Goal: Information Seeking & Learning: Learn about a topic

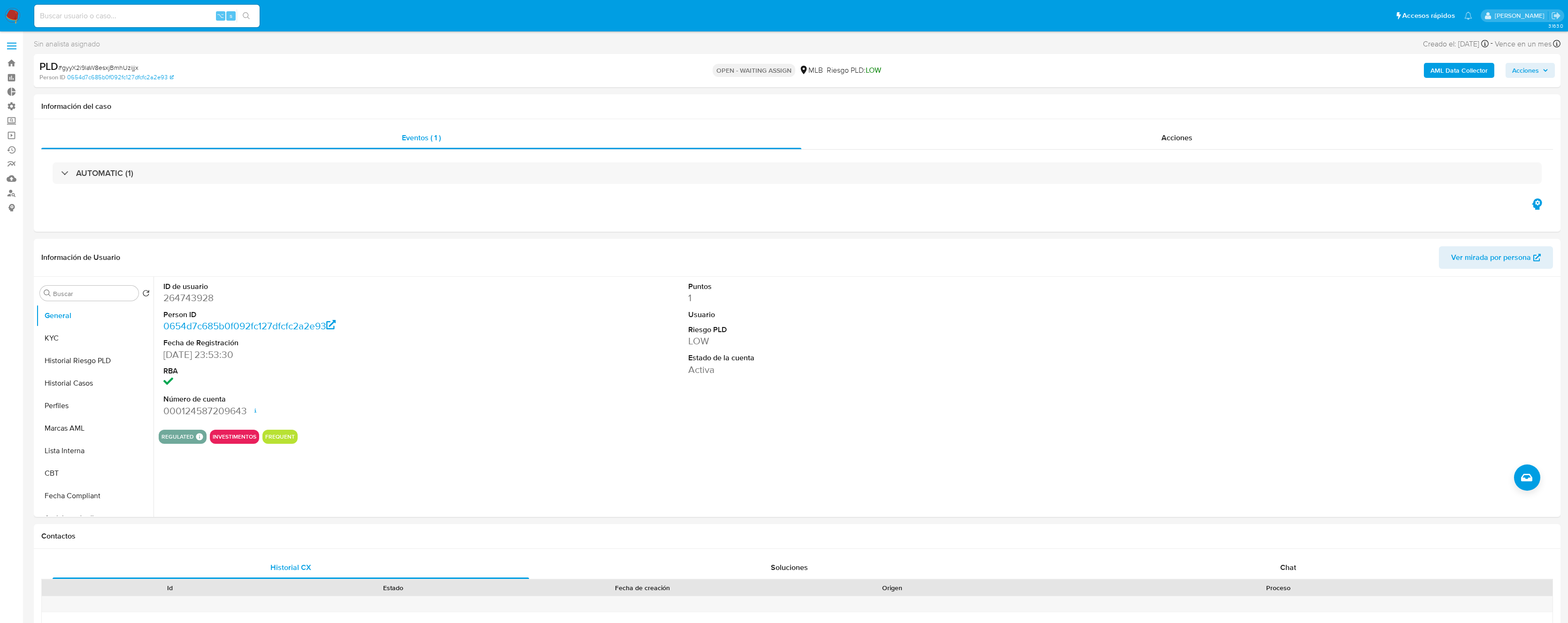
select select "10"
click at [166, 18] on input at bounding box center [147, 16] width 226 height 13
paste input "2696451712"
type input "2696451712"
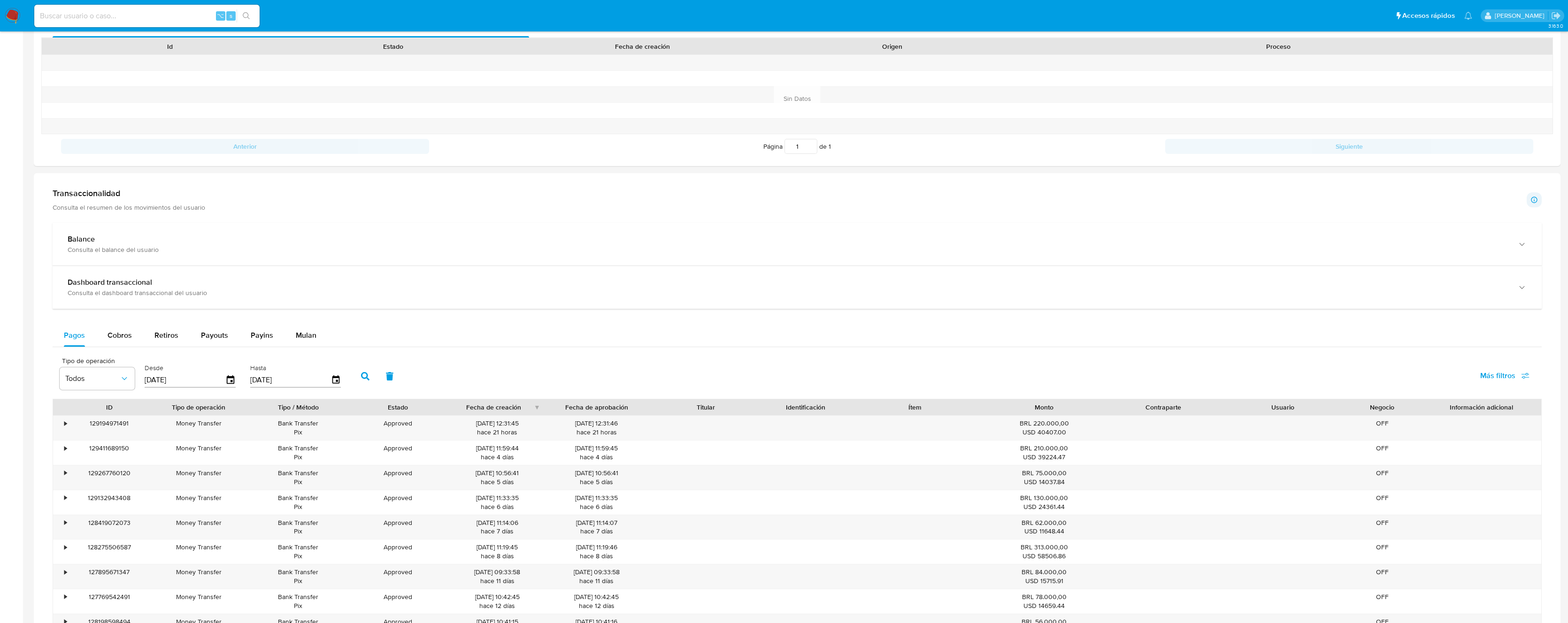
scroll to position [461, 0]
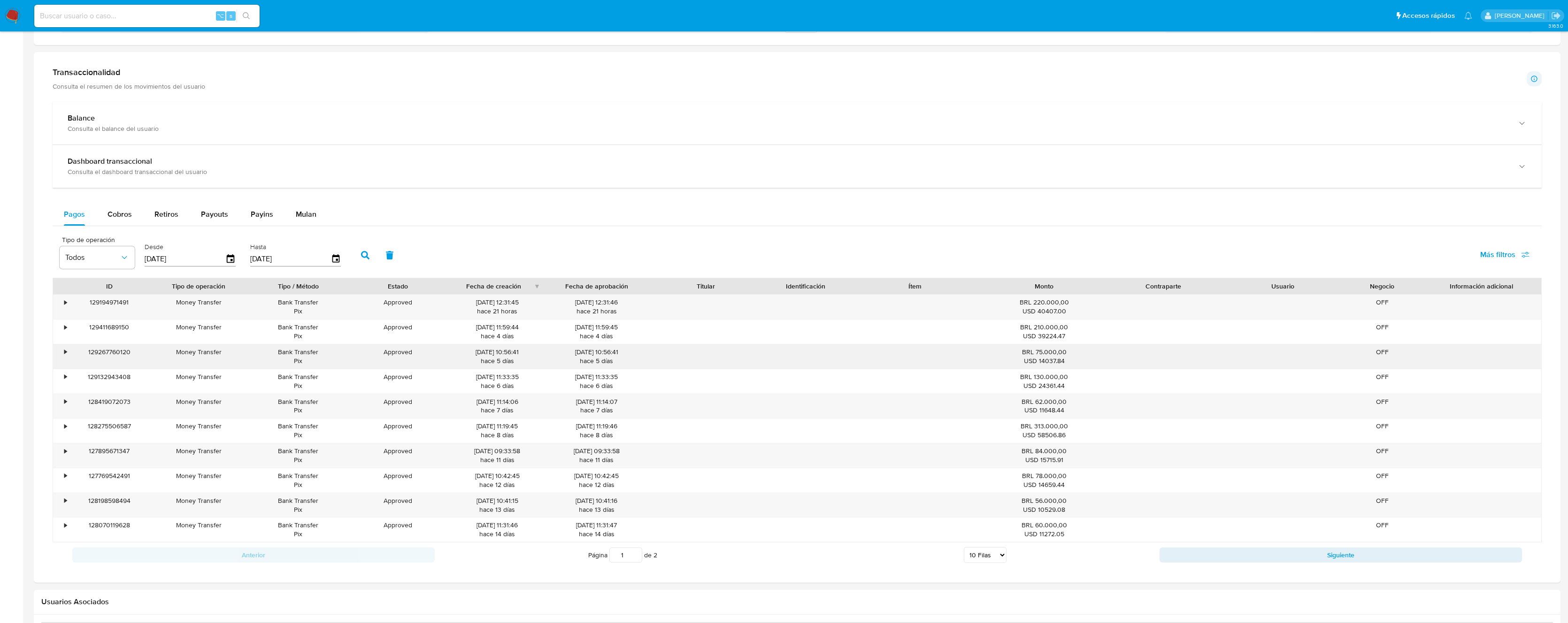
drag, startPoint x: 523, startPoint y: 363, endPoint x: 459, endPoint y: 354, distance: 64.6
click at [459, 354] on div "[DATE] 10:56:41 hace 5 [PERSON_NAME]" at bounding box center [497, 357] width 86 height 18
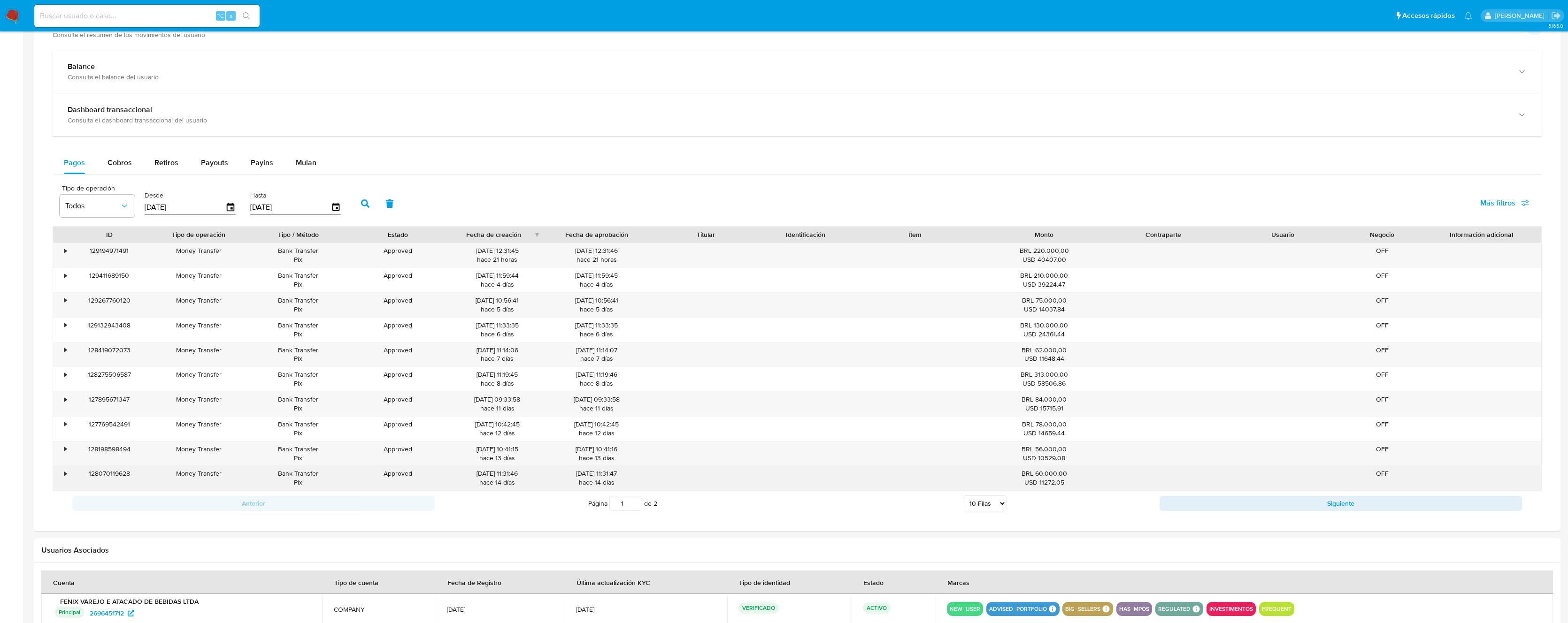
scroll to position [578, 0]
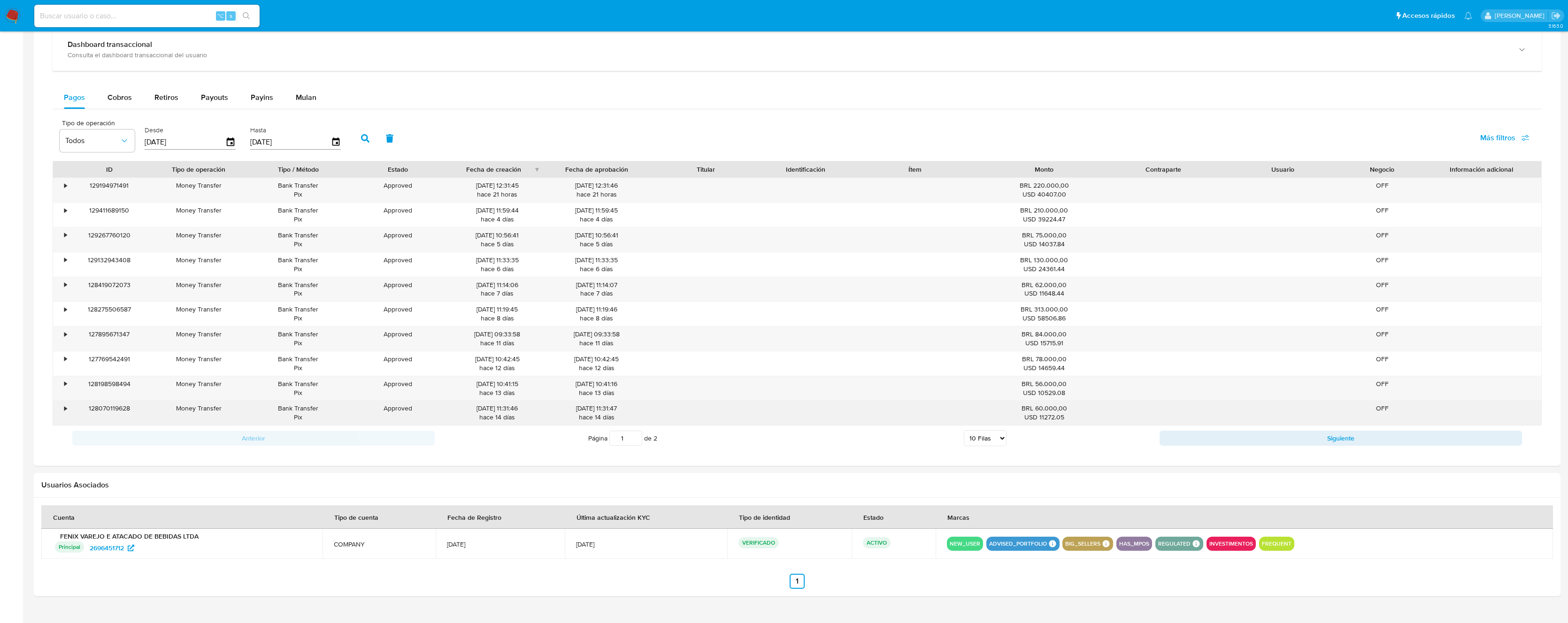
drag, startPoint x: 518, startPoint y: 416, endPoint x: 487, endPoint y: 408, distance: 32.0
click at [487, 408] on div "[DATE] 11:31:46 hace 14 [PERSON_NAME]" at bounding box center [497, 413] width 86 height 18
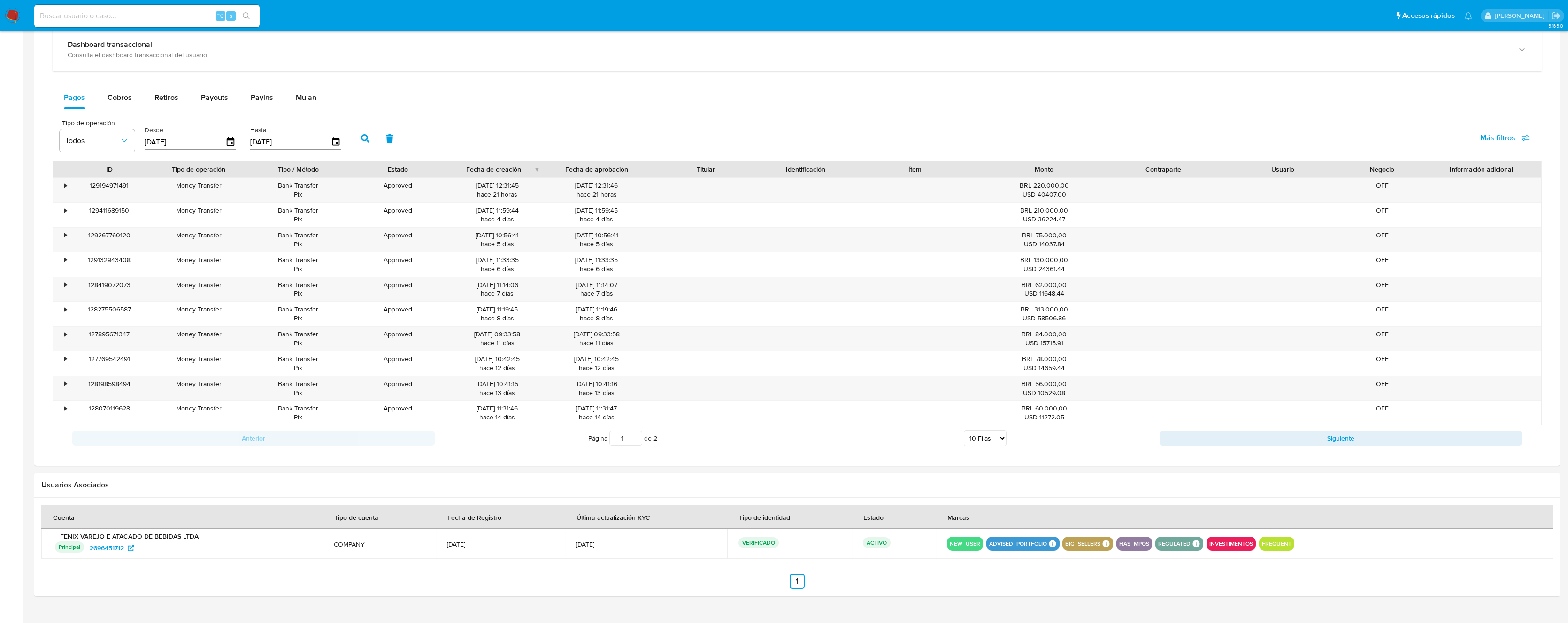
click at [998, 442] on select "5 Filas 10 Filas 20 Filas 25 Filas 50 Filas 100 Filas" at bounding box center [984, 438] width 43 height 16
select select "50"
click at [963, 430] on select "5 Filas 10 Filas 20 Filas 25 Filas 50 Filas 100 Filas" at bounding box center [984, 438] width 43 height 16
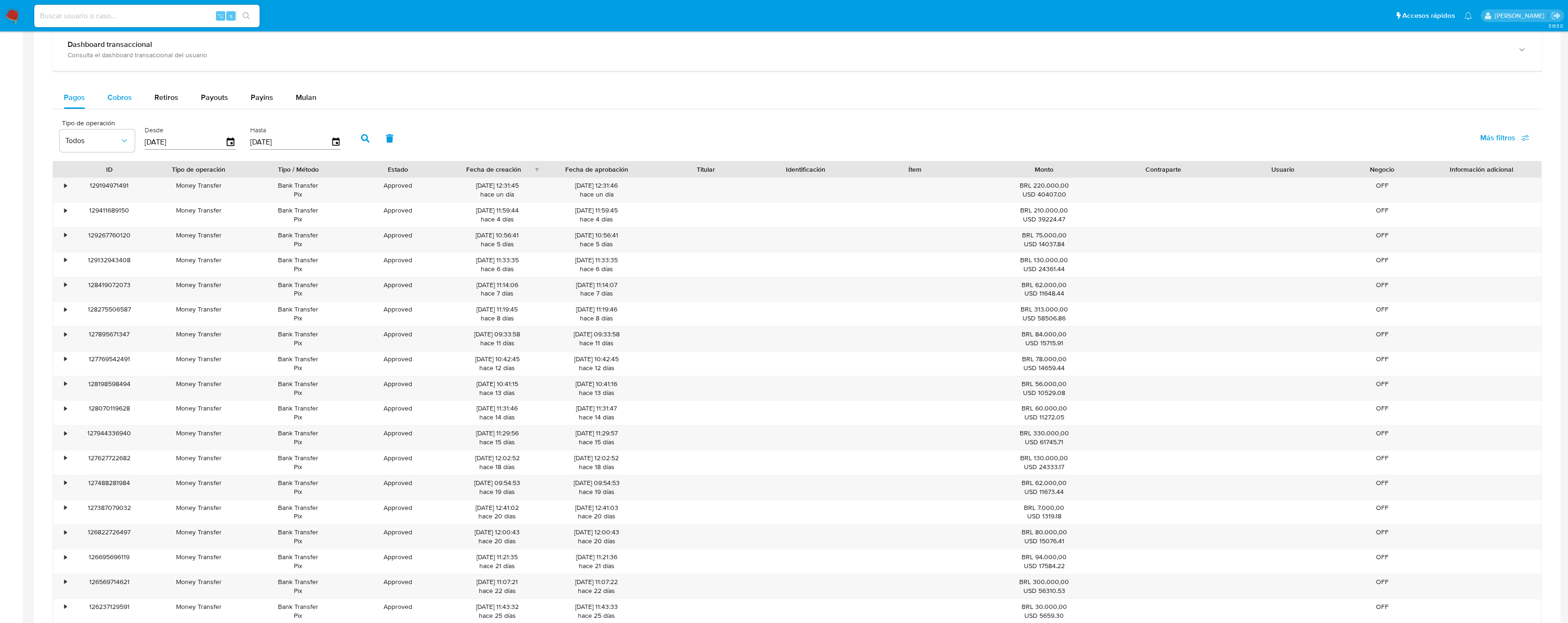
click at [128, 96] on span "Cobros" at bounding box center [119, 98] width 24 height 11
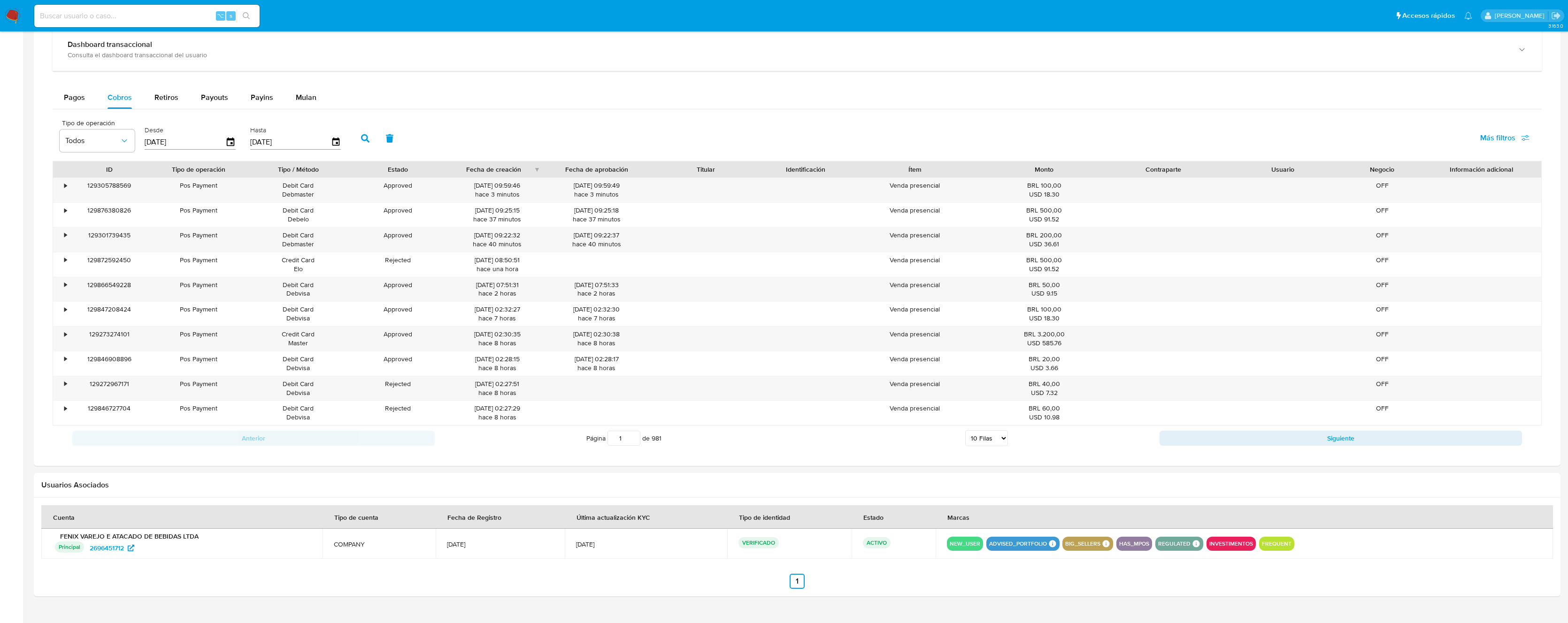
click at [990, 439] on select "5 Filas 10 Filas 20 Filas 25 Filas 50 Filas 100 Filas" at bounding box center [986, 438] width 43 height 16
select select "100"
click at [965, 430] on select "5 Filas 10 Filas 20 Filas 25 Filas 50 Filas 100 Filas" at bounding box center [986, 438] width 43 height 16
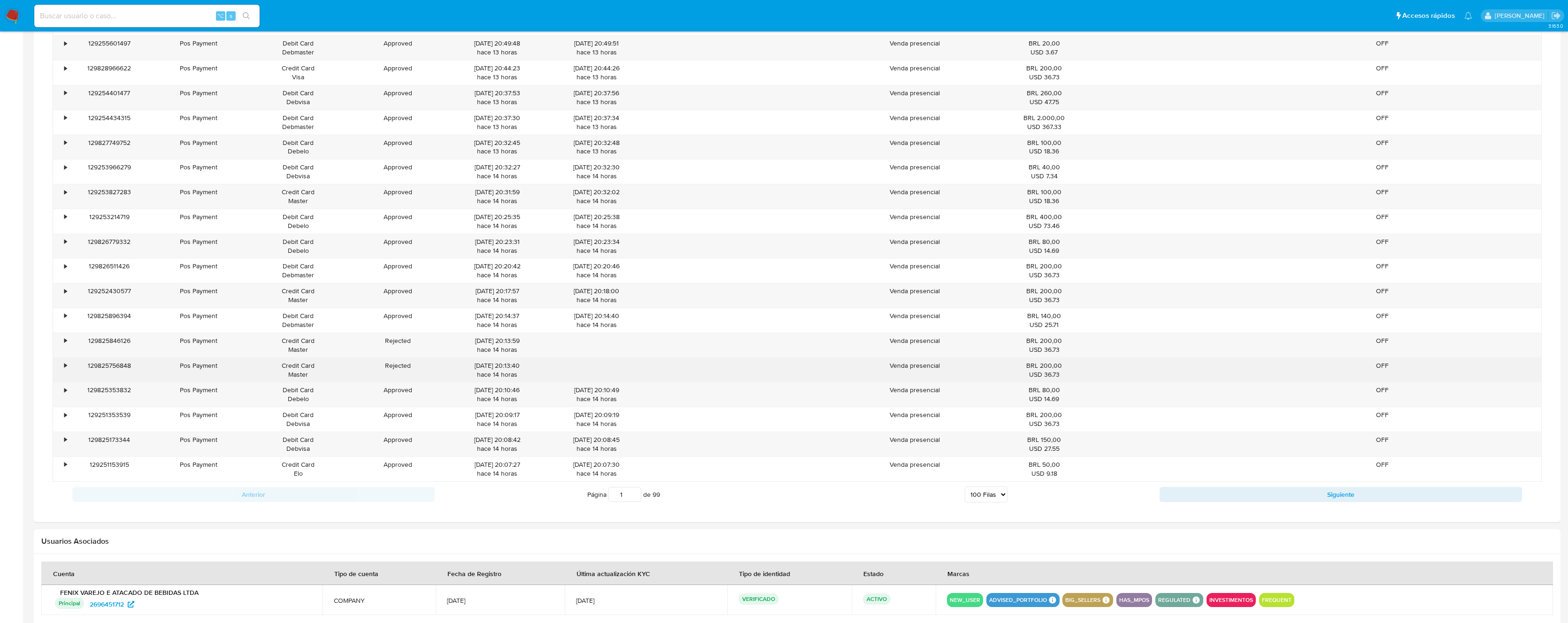
scroll to position [2828, 0]
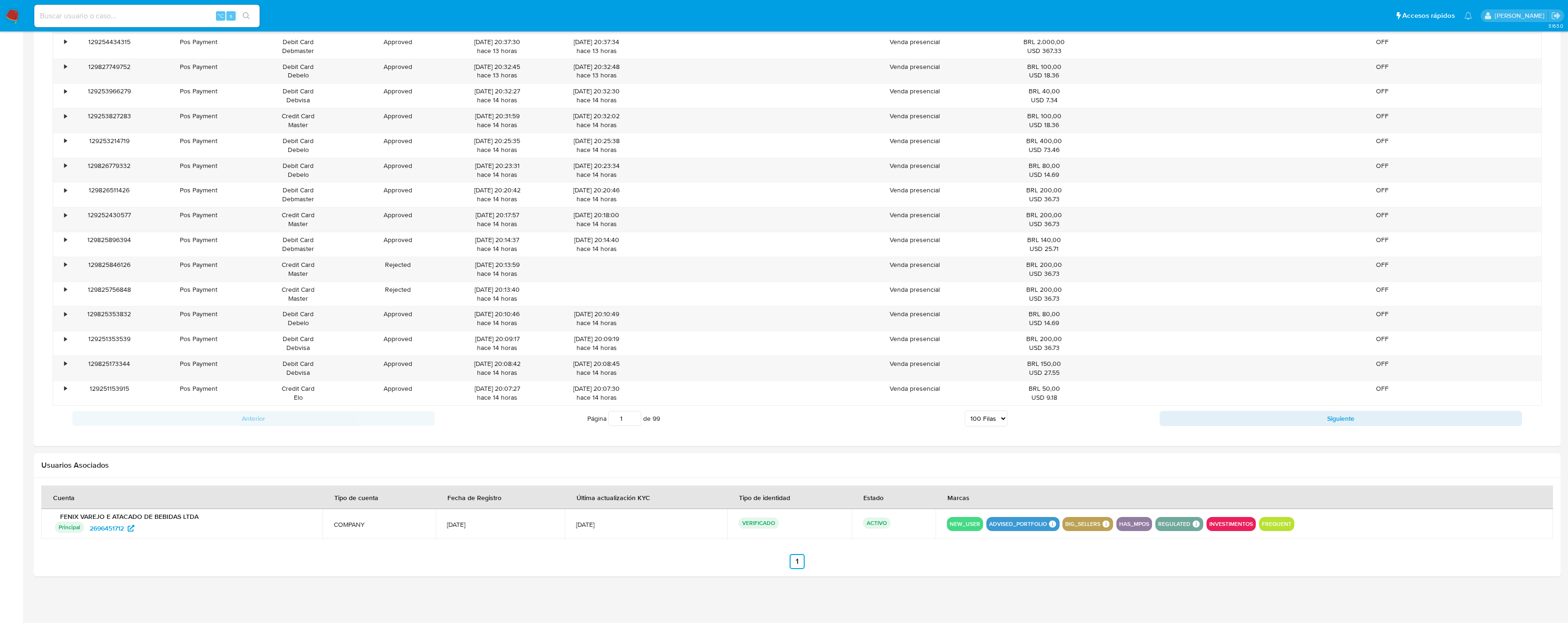
drag, startPoint x: 630, startPoint y: 418, endPoint x: 617, endPoint y: 418, distance: 13.0
click at [618, 418] on input "1" at bounding box center [625, 419] width 33 height 15
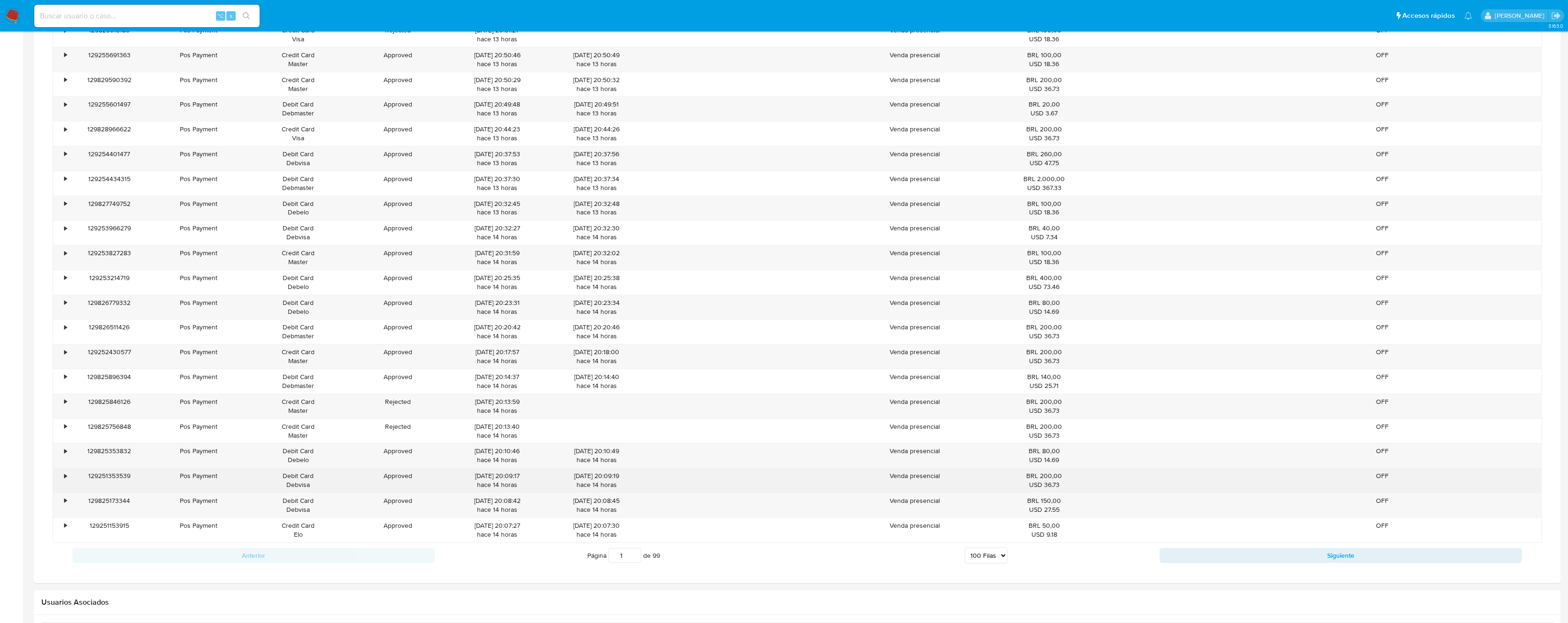
scroll to position [2780, 0]
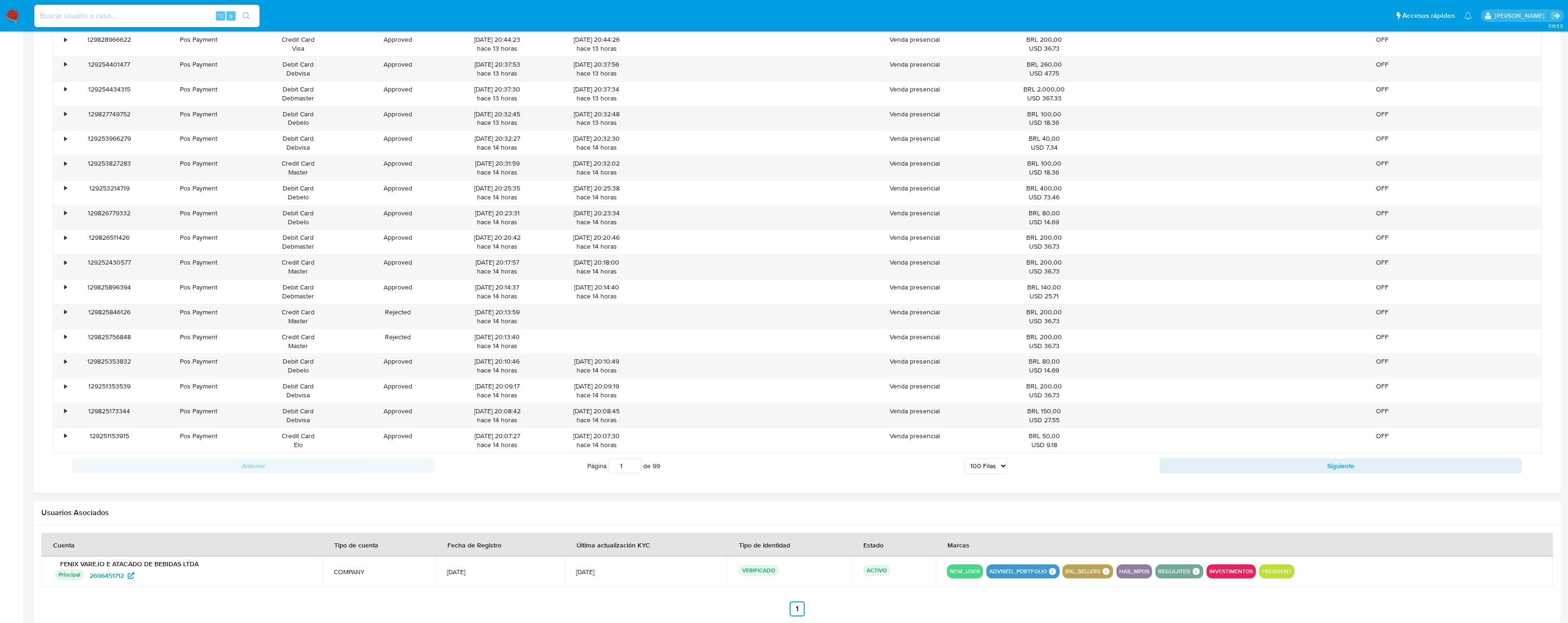
drag, startPoint x: 624, startPoint y: 461, endPoint x: 629, endPoint y: 464, distance: 5.8
click at [624, 461] on input "1" at bounding box center [625, 466] width 33 height 15
drag, startPoint x: 625, startPoint y: 467, endPoint x: 612, endPoint y: 467, distance: 13.0
click at [612, 467] on input "10" at bounding box center [625, 466] width 33 height 15
type input "5"
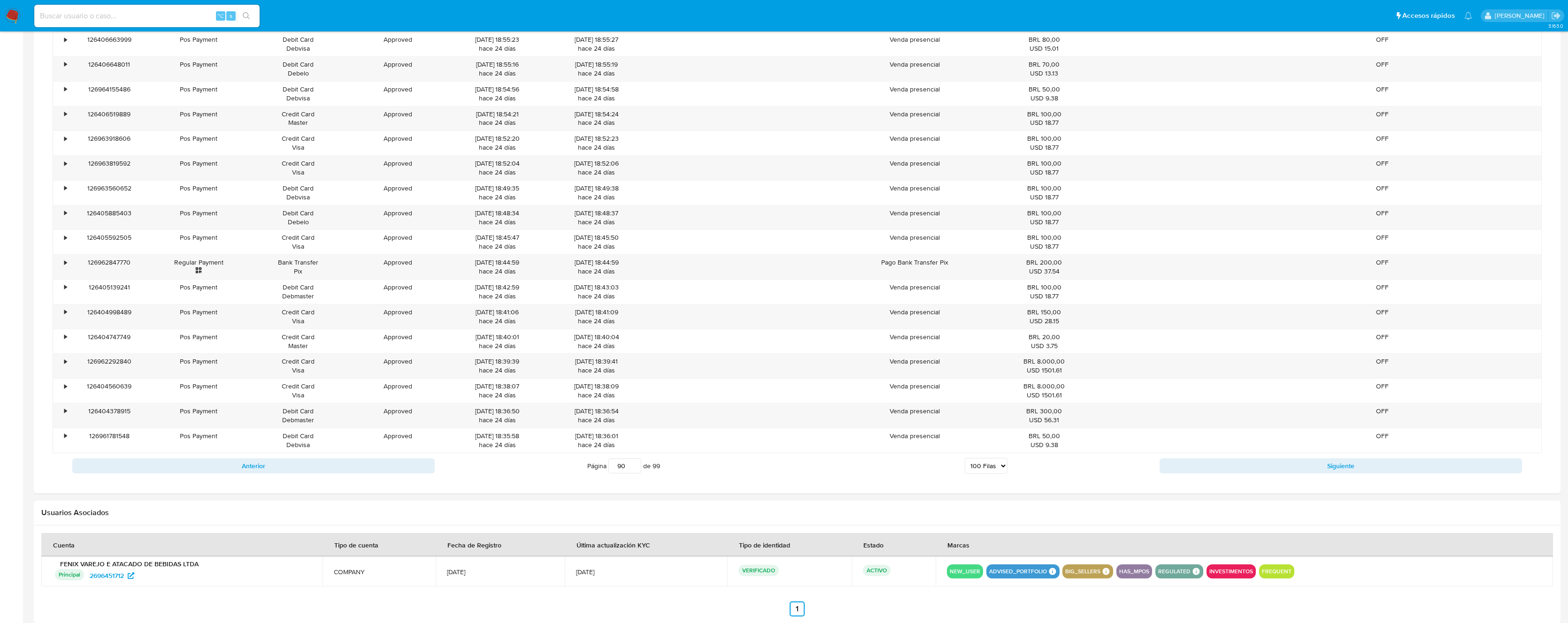
drag, startPoint x: 627, startPoint y: 464, endPoint x: 603, endPoint y: 465, distance: 24.0
click at [603, 465] on span "Página 90 de 99" at bounding box center [624, 466] width 73 height 15
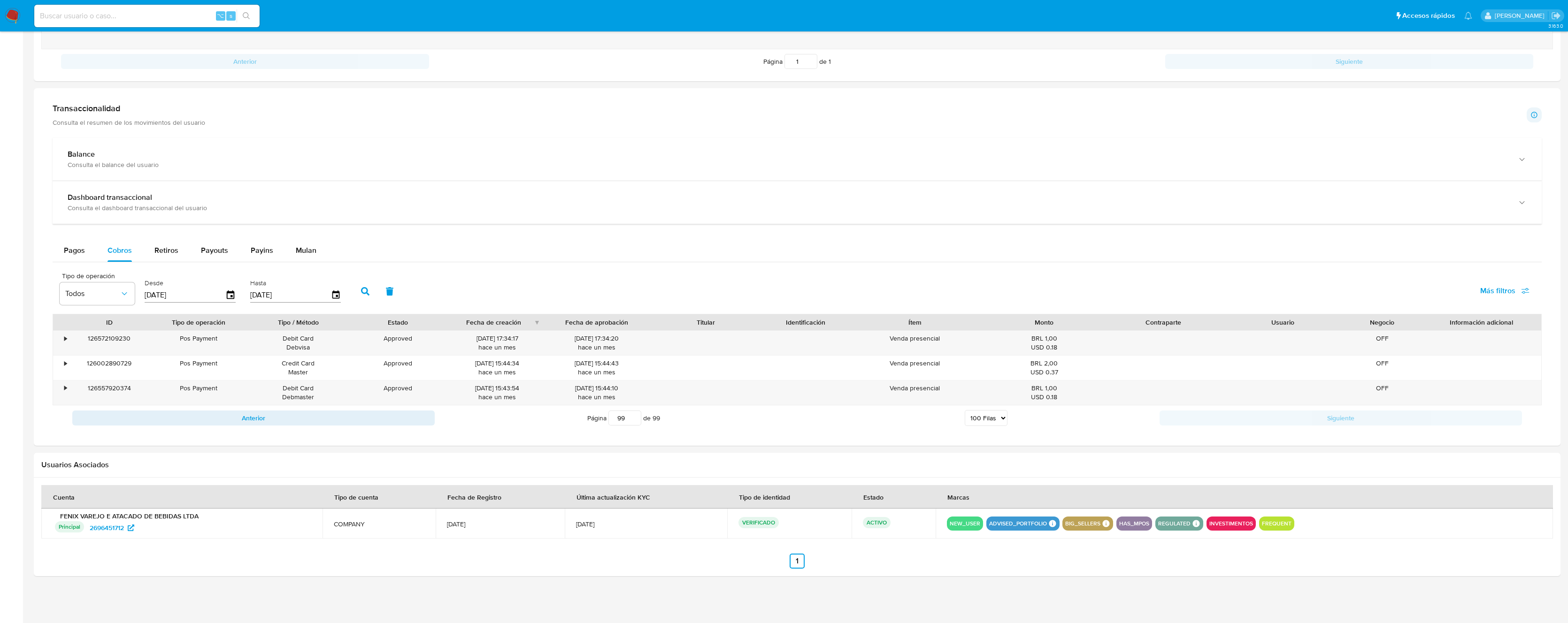
scroll to position [425, 0]
click at [634, 418] on input "98" at bounding box center [625, 418] width 33 height 15
type input "98"
click at [363, 420] on div "ID Tipo de operación Tipo / Método Estado Fecha de creación Fecha de aprobación…" at bounding box center [797, 372] width 1489 height 117
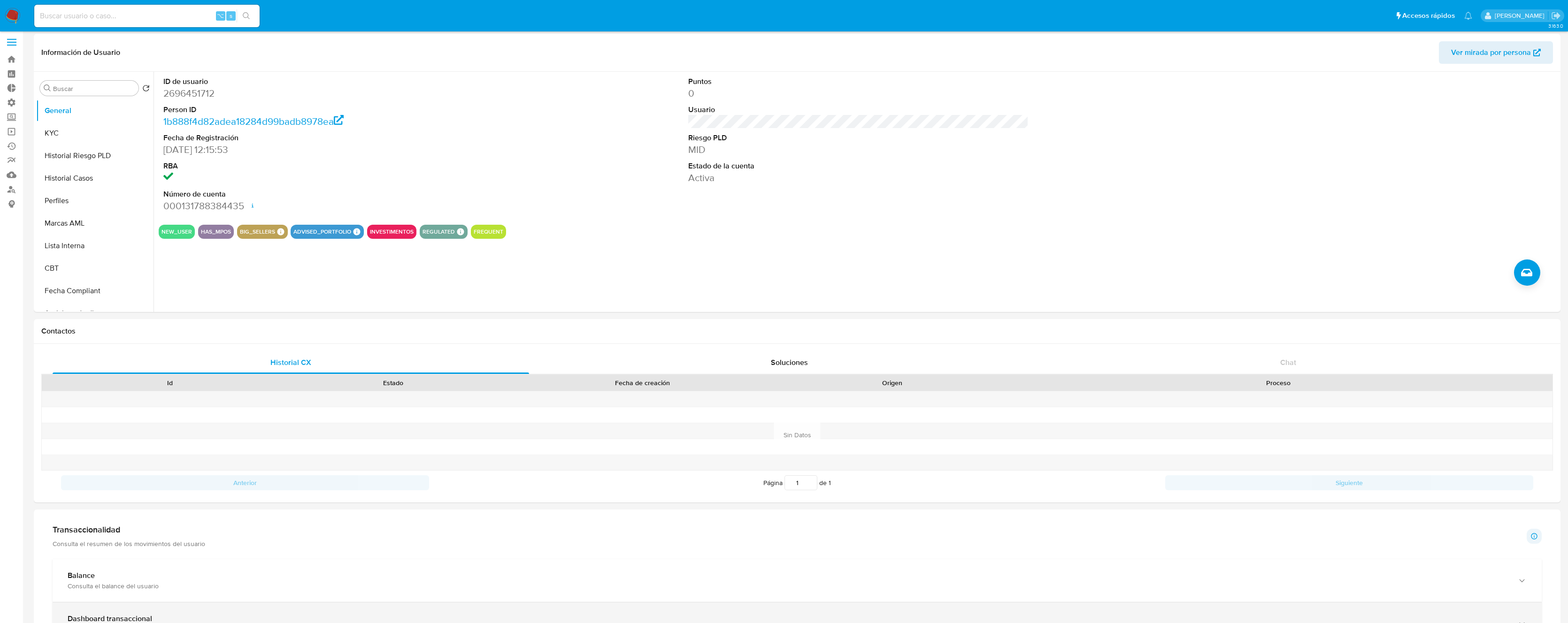
scroll to position [0, 0]
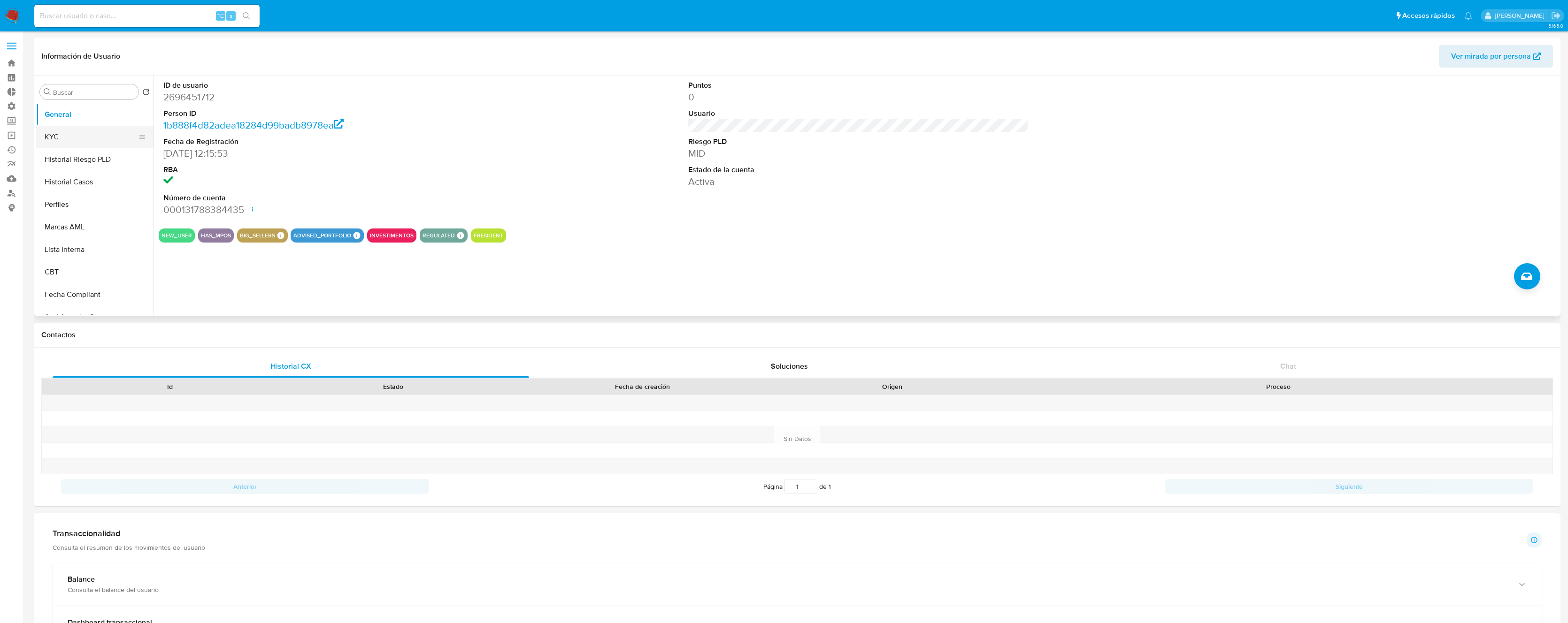
click at [86, 144] on button "KYC" at bounding box center [91, 137] width 110 height 22
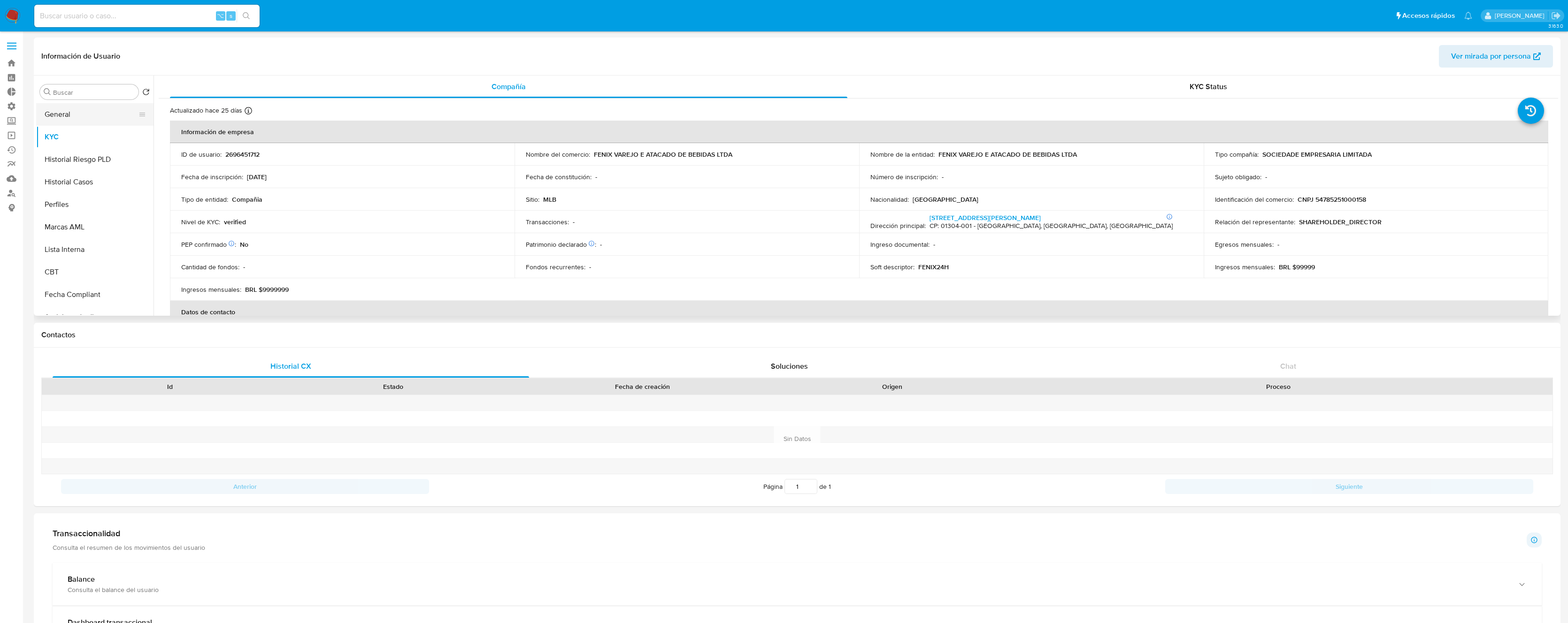
click at [81, 117] on button "General" at bounding box center [91, 115] width 110 height 22
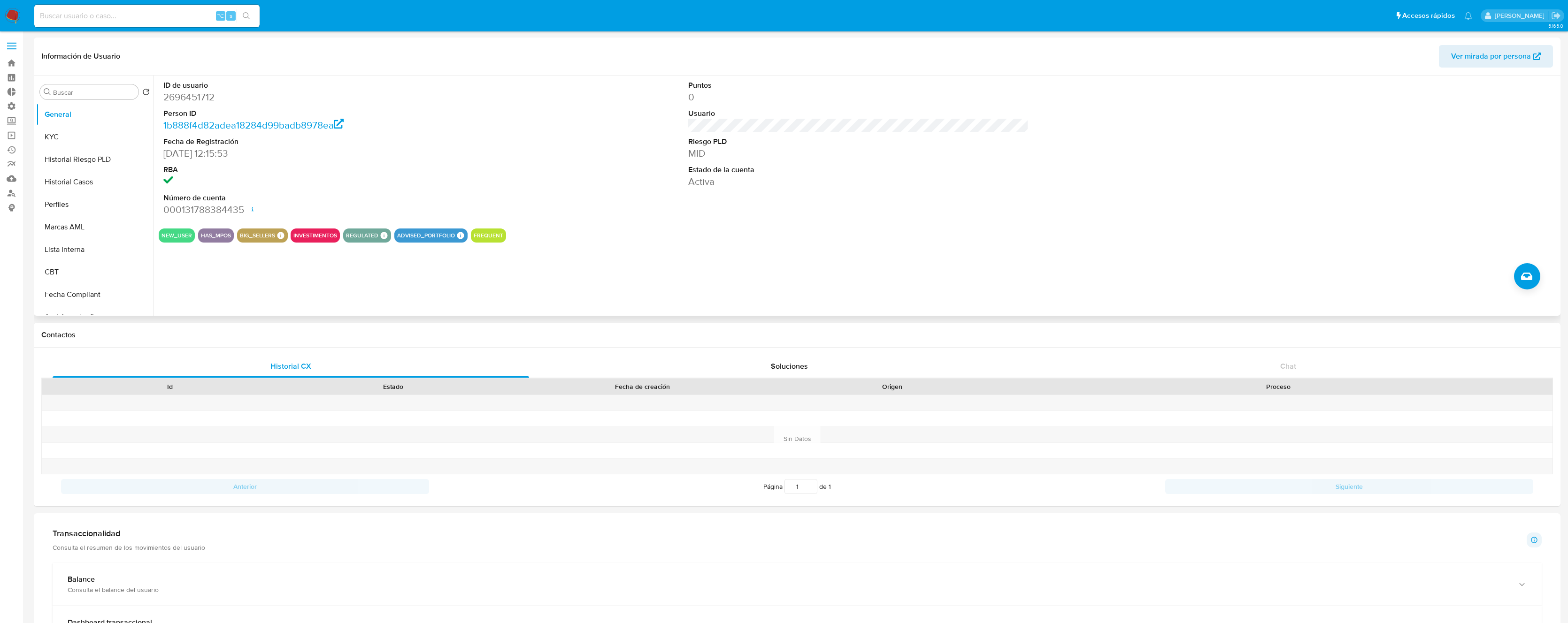
click at [206, 152] on dd "[DATE] 12:15:53" at bounding box center [334, 154] width 340 height 13
click at [185, 155] on dd "[DATE] 12:15:53" at bounding box center [334, 154] width 340 height 13
